Goal: Task Accomplishment & Management: Complete application form

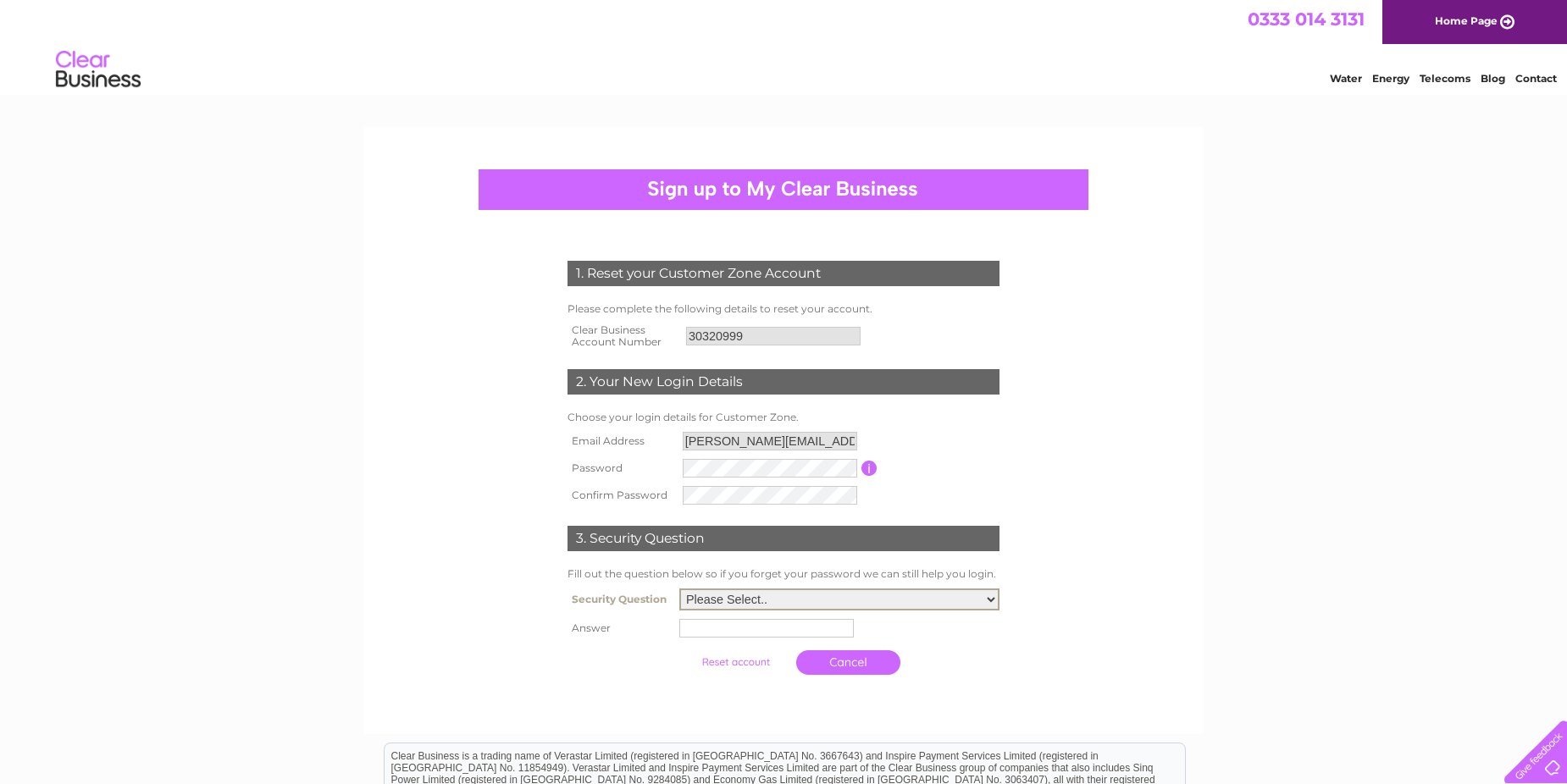
click at [990, 598] on select "Please Select.. In what town or city was your first job? In what town or city d…" at bounding box center [840, 599] width 320 height 22
select select "1"
click at [680, 589] on select "Please Select.. In what town or city was your first job? In what town or city d…" at bounding box center [840, 599] width 320 height 22
click at [692, 628] on input "text" at bounding box center [770, 627] width 177 height 20
type input "Stornoway"
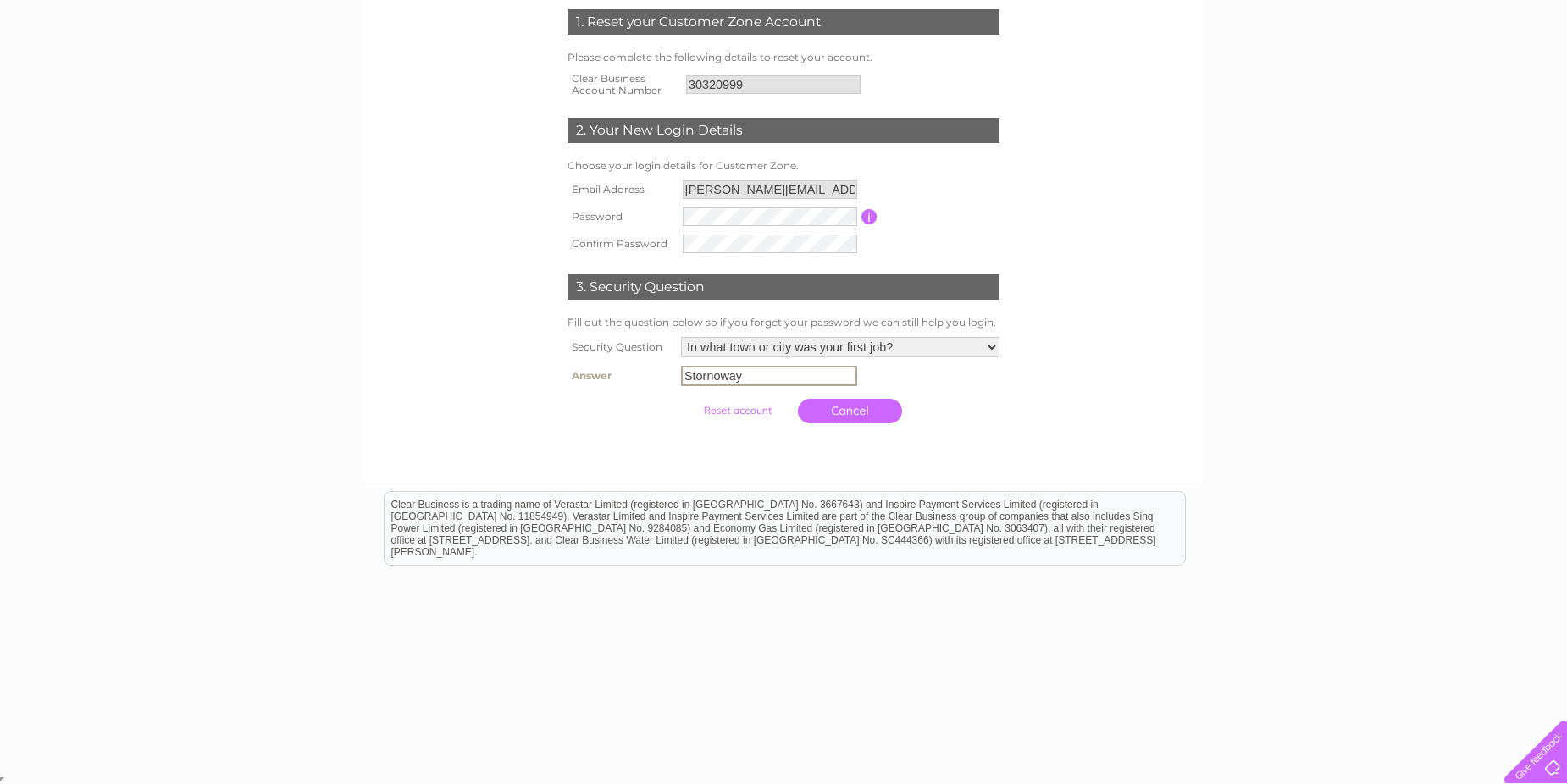
scroll to position [250, 0]
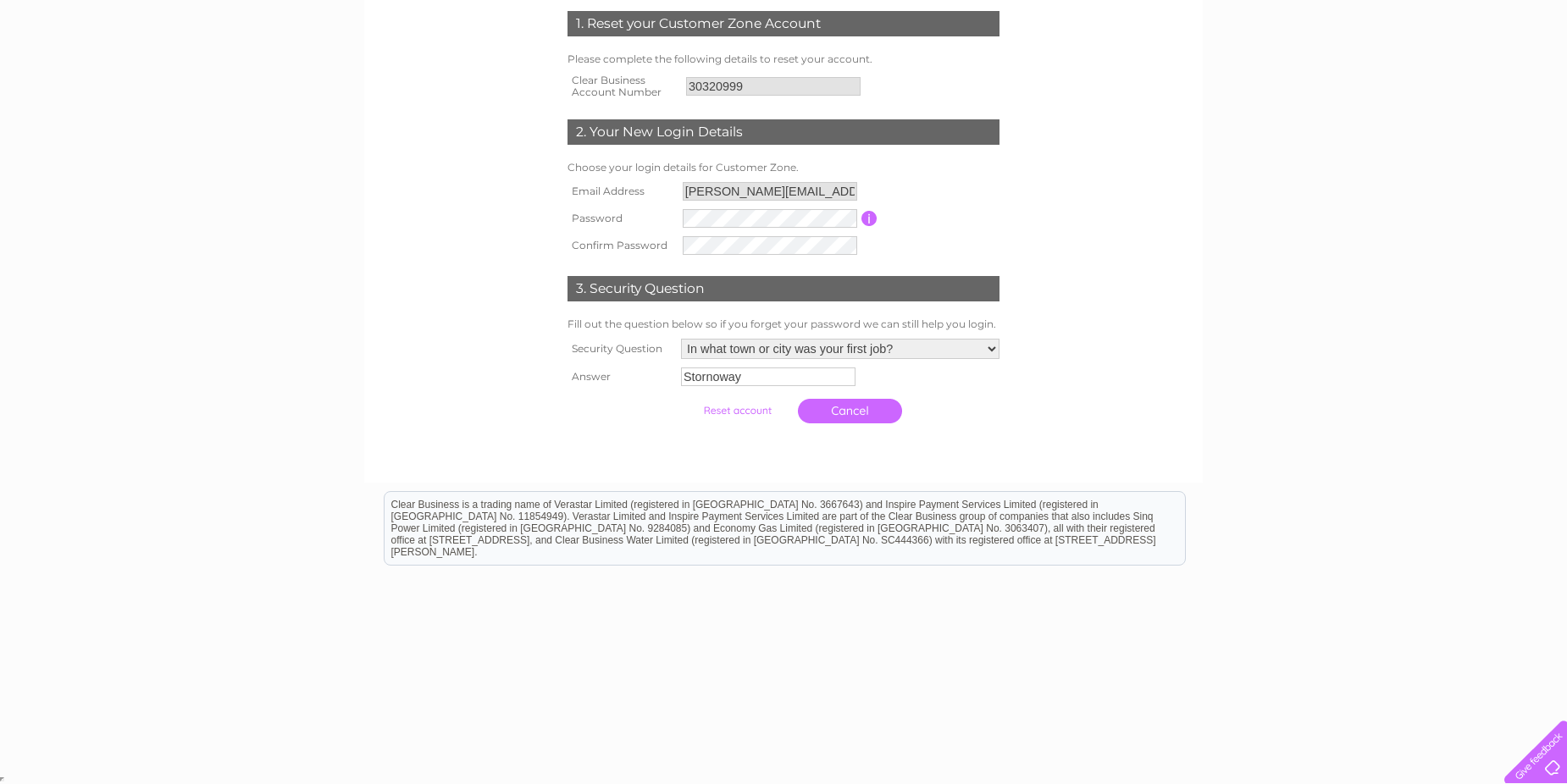
click at [723, 407] on input "submit" at bounding box center [737, 411] width 104 height 24
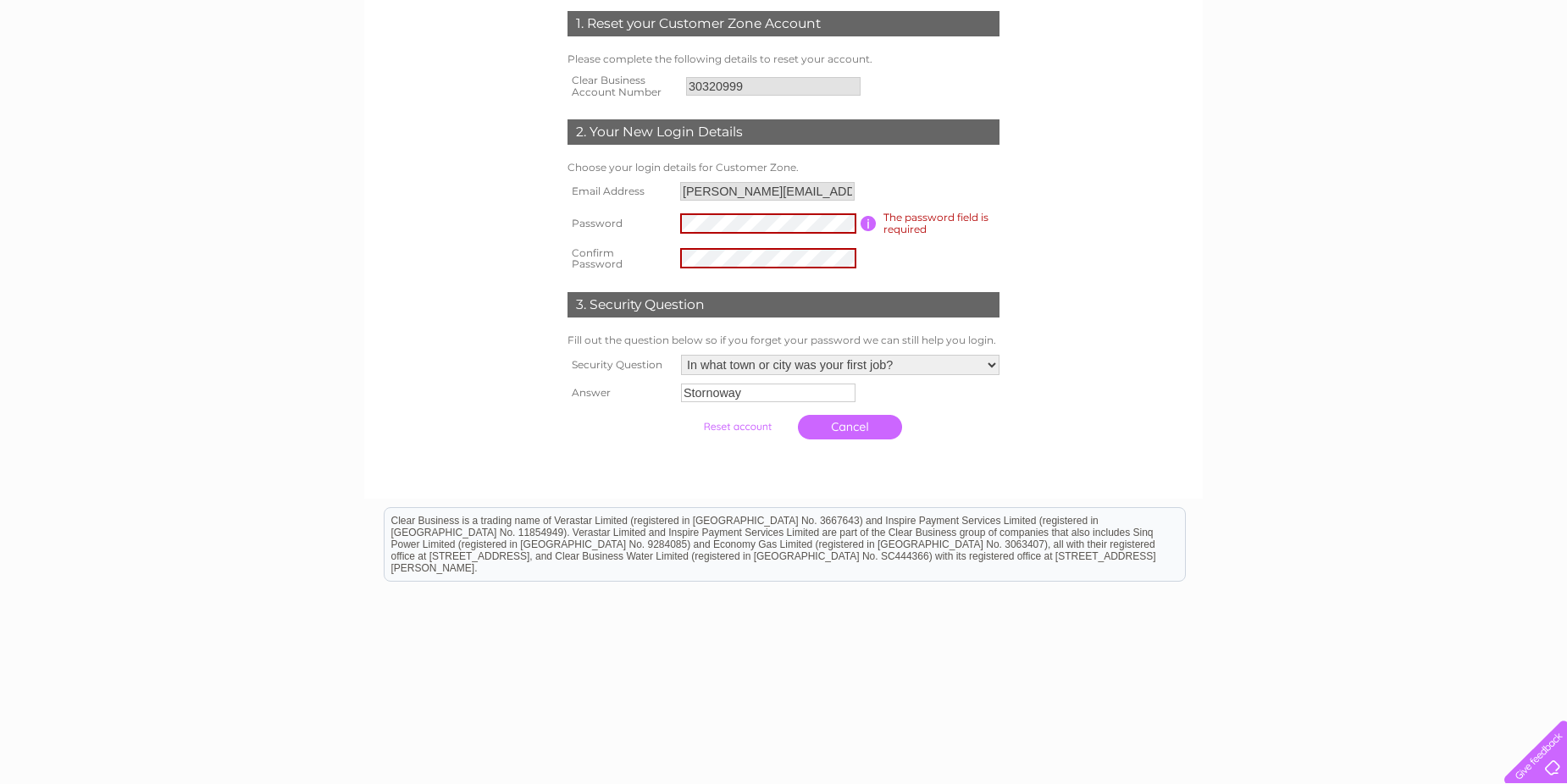
click at [1034, 209] on div "1. Reset your Customer Zone Account Please complete the following details to re…" at bounding box center [784, 222] width 510 height 454
drag, startPoint x: 1566, startPoint y: 233, endPoint x: 1562, endPoint y: 115, distance: 118.1
click at [1562, 115] on div "1. Reset your Customer Zone Account Please complete the following details to re…" at bounding box center [784, 332] width 1567 height 911
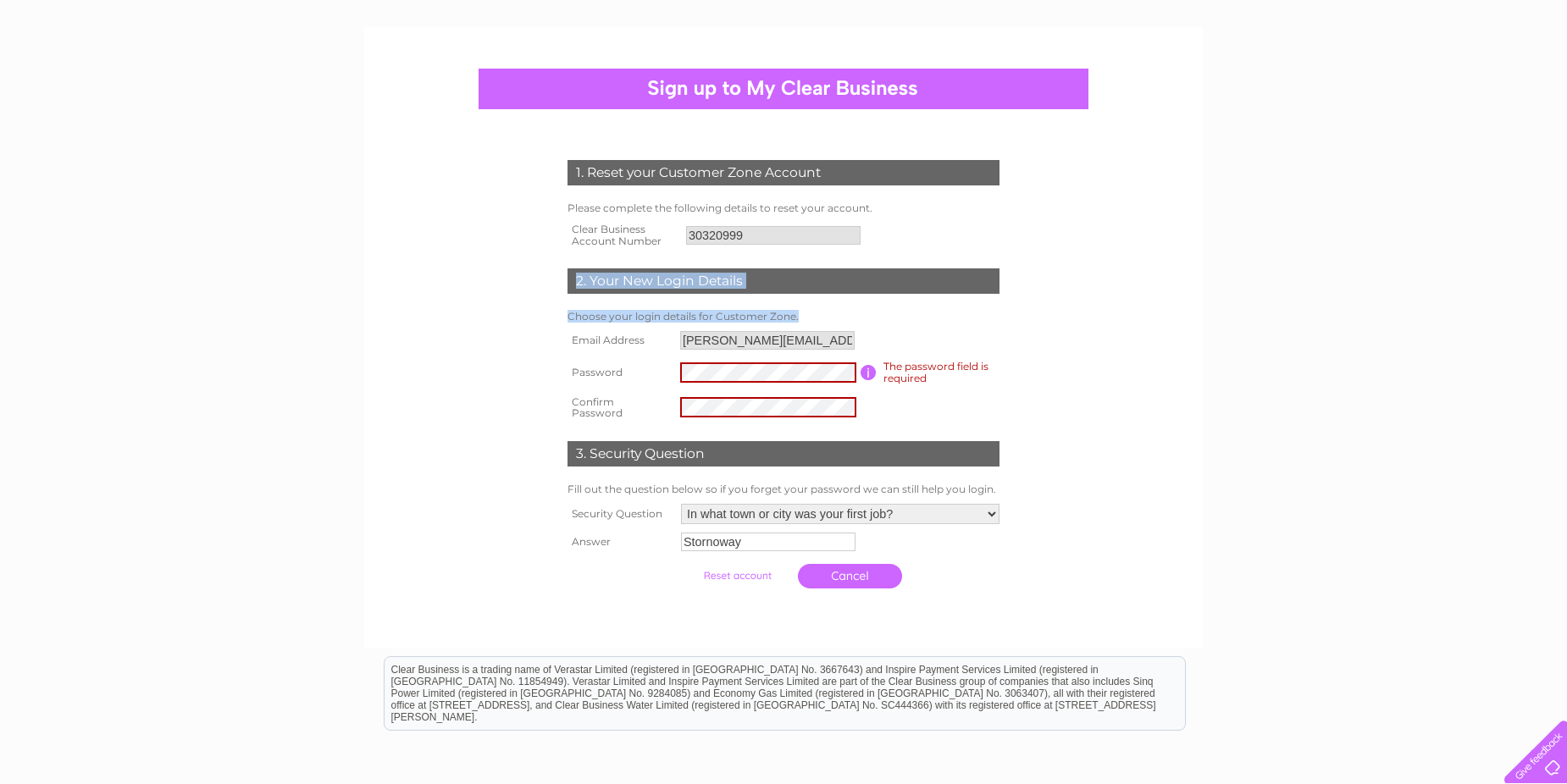
scroll to position [0, 0]
